Goal: Find contact information

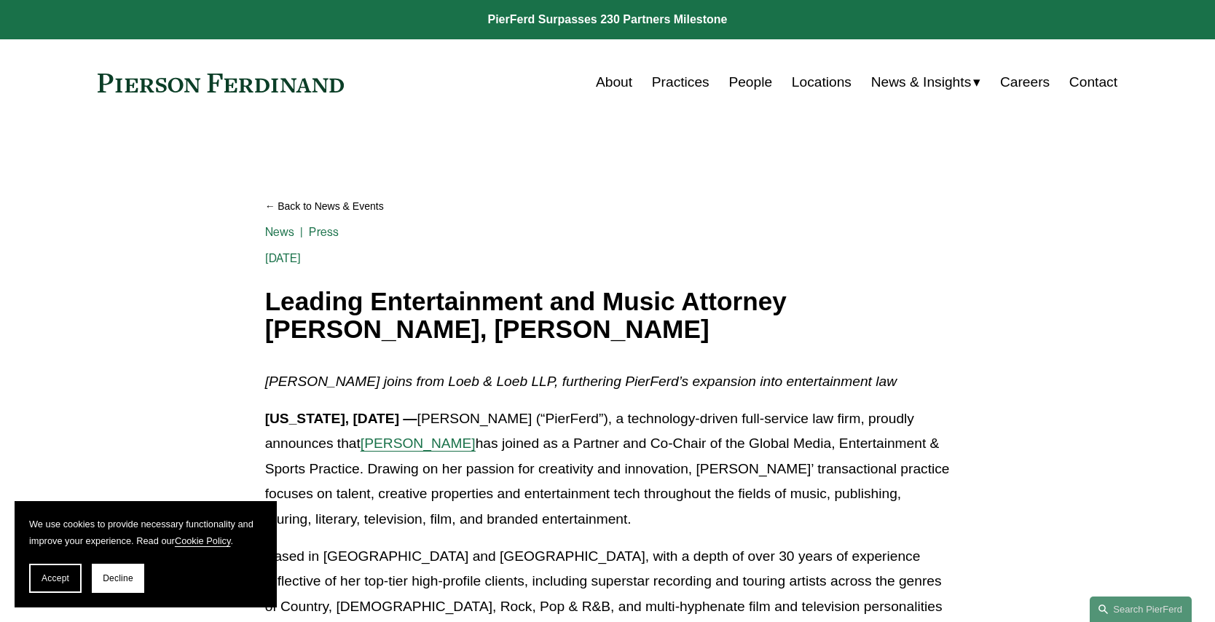
click at [1215, 87] on div "Skip to Content About Practices People Locations" at bounding box center [607, 82] width 1215 height 86
click at [120, 579] on span "Decline" at bounding box center [118, 578] width 31 height 10
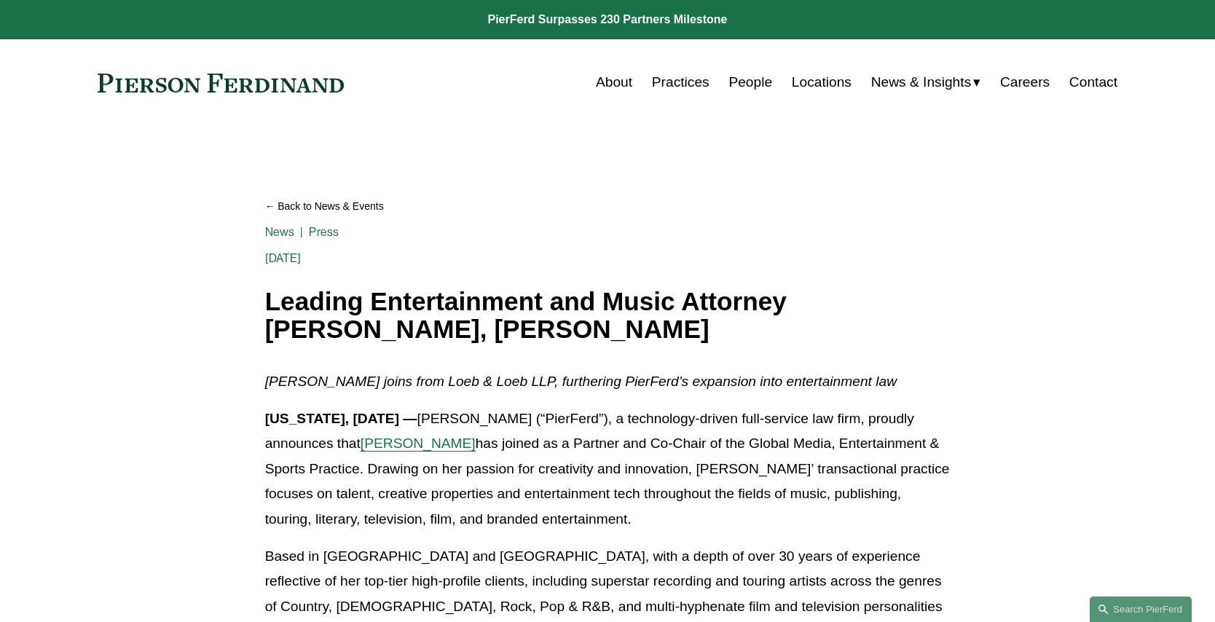
click at [686, 85] on link "Practices" at bounding box center [681, 82] width 58 height 28
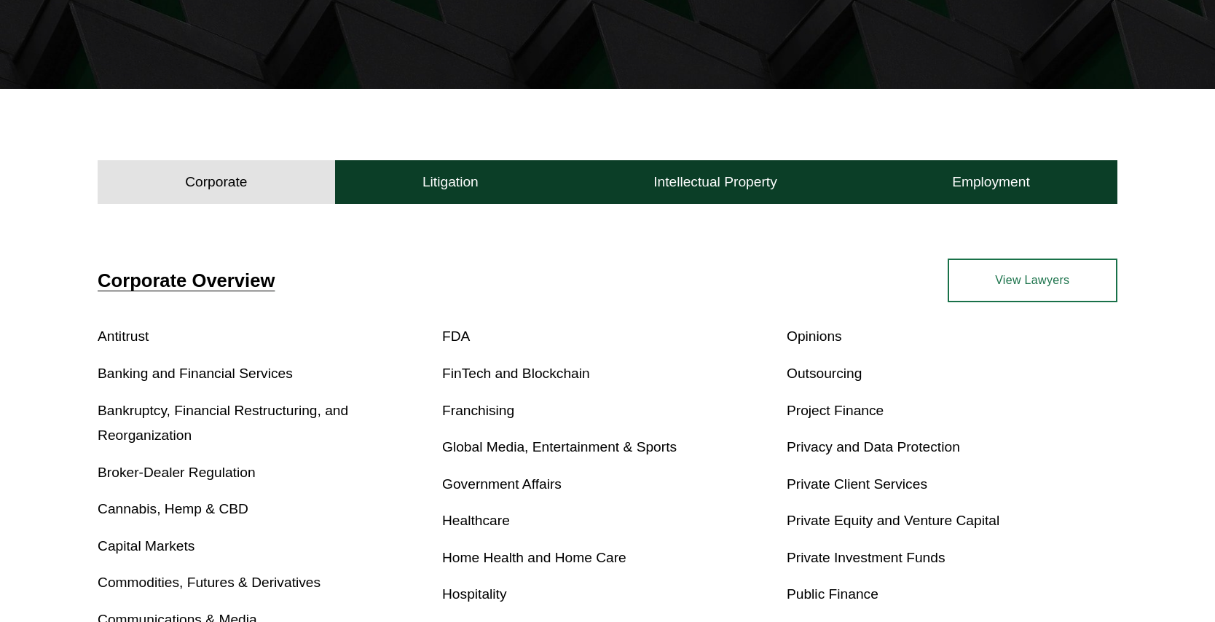
scroll to position [313, 0]
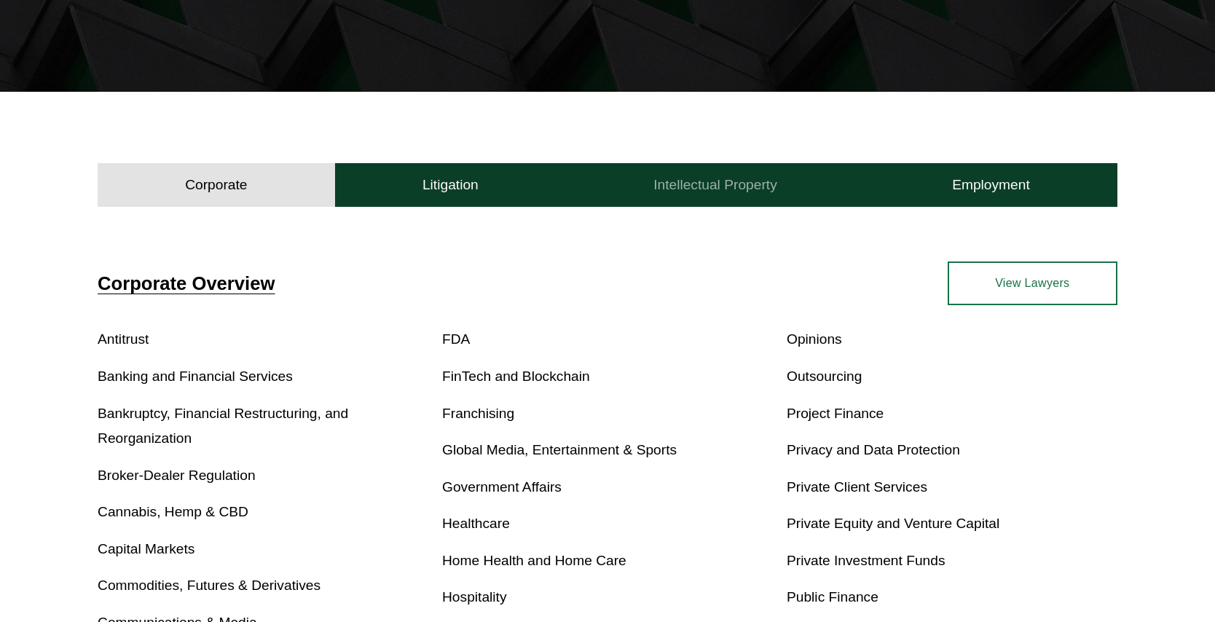
click at [738, 184] on h4 "Intellectual Property" at bounding box center [716, 184] width 124 height 17
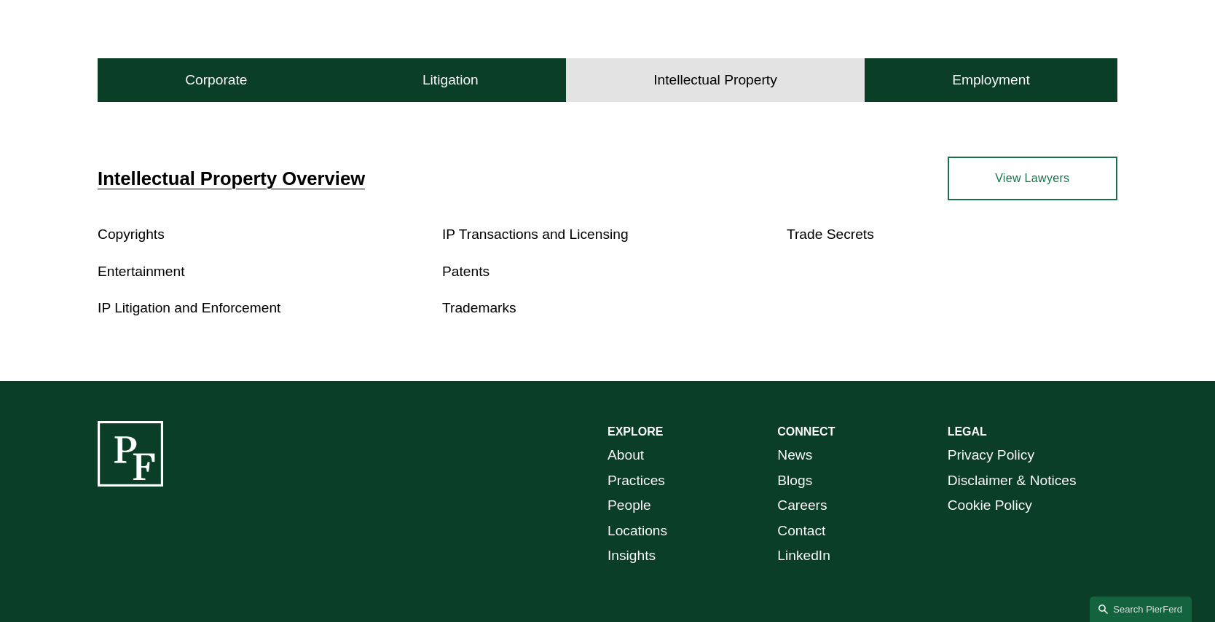
scroll to position [448, 0]
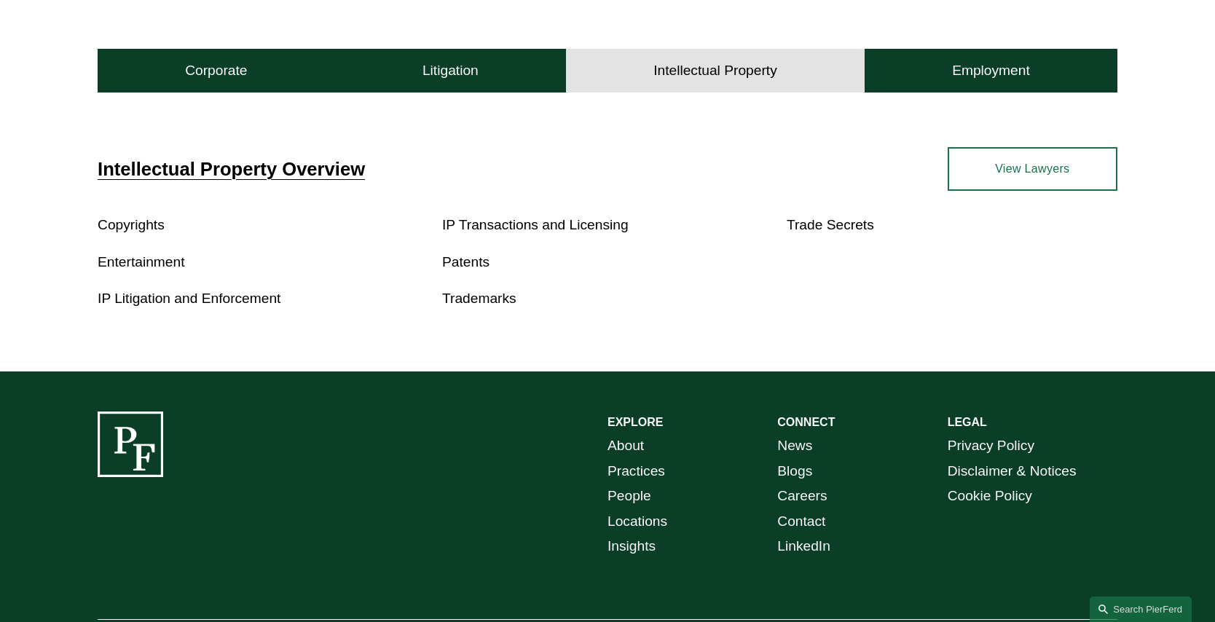
click at [817, 521] on link "Contact" at bounding box center [801, 522] width 48 height 26
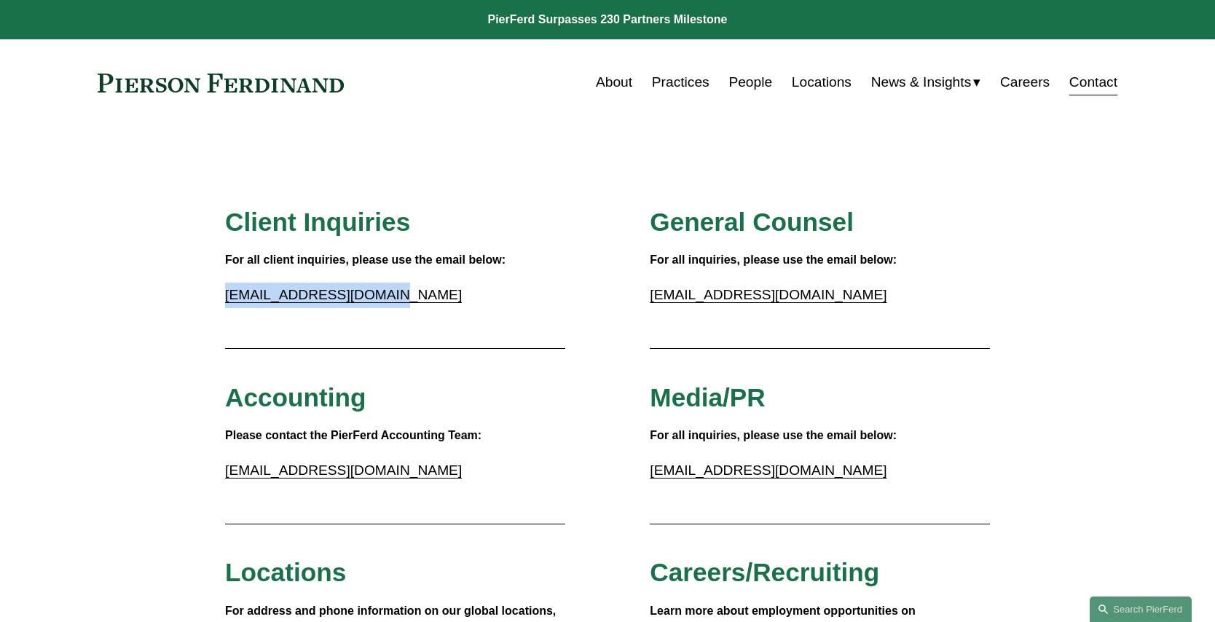
drag, startPoint x: 219, startPoint y: 301, endPoint x: 391, endPoint y: 297, distance: 172.0
copy link "inquiries@pierferd.com"
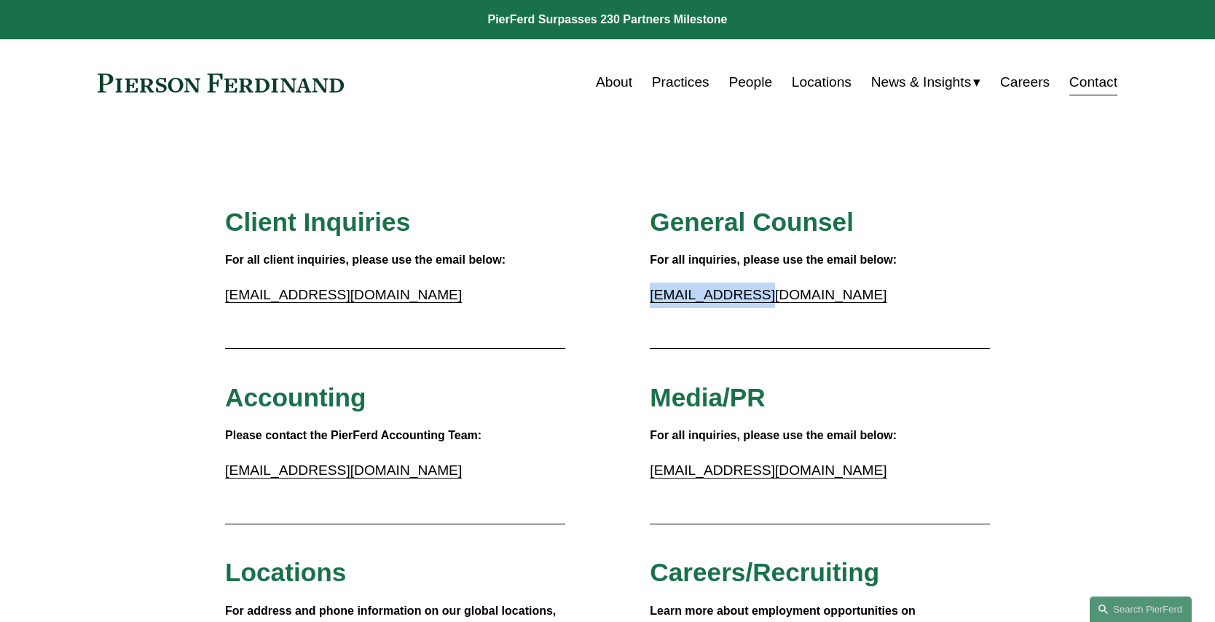
drag, startPoint x: 649, startPoint y: 297, endPoint x: 785, endPoint y: 297, distance: 137.0
copy link "gc@pierferd.com"
